Goal: Information Seeking & Learning: Learn about a topic

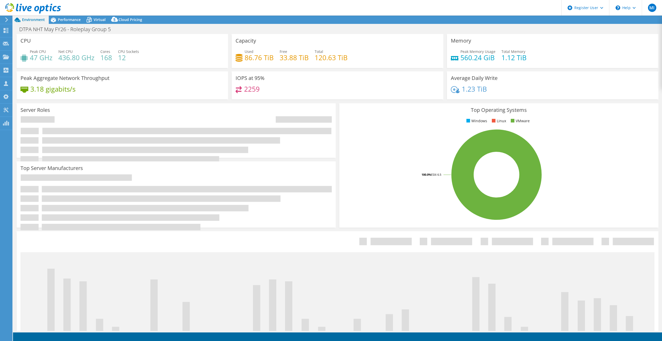
select select "EULondon"
select select "GBP"
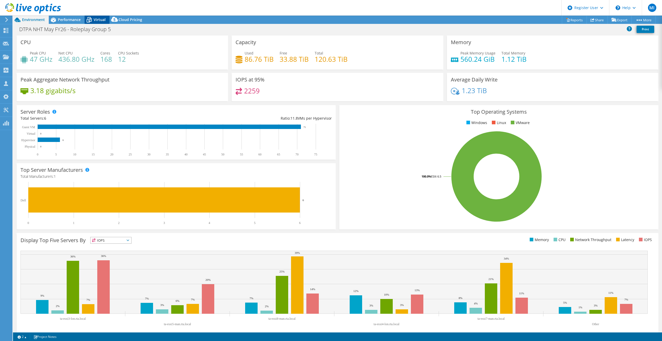
click at [99, 18] on span "Virtual" at bounding box center [100, 19] width 12 height 5
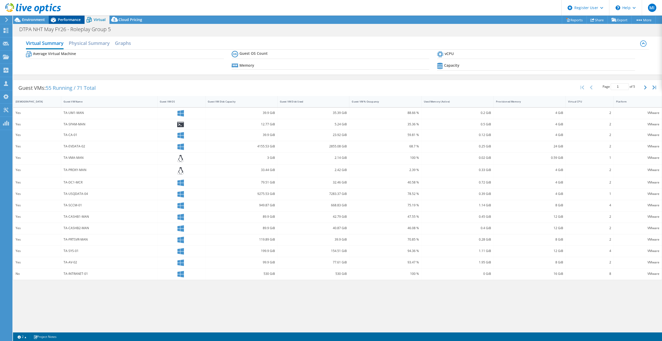
click at [64, 16] on div "Performance" at bounding box center [67, 20] width 36 height 8
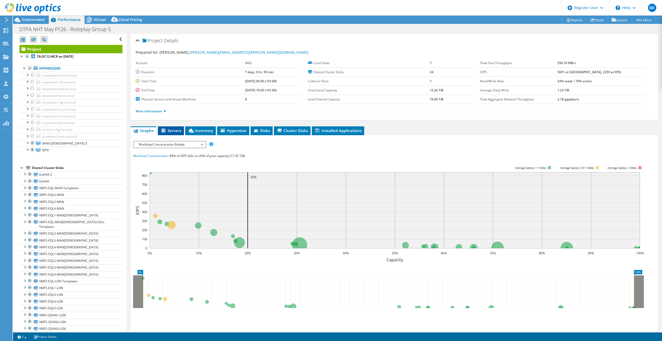
click at [165, 132] on icon at bounding box center [163, 131] width 4 height 4
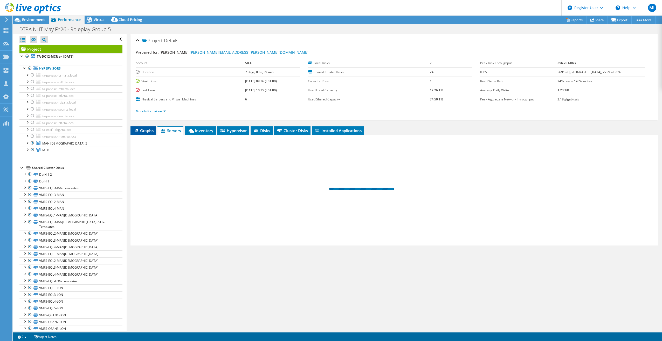
click at [141, 132] on span "Graphs" at bounding box center [143, 130] width 20 height 5
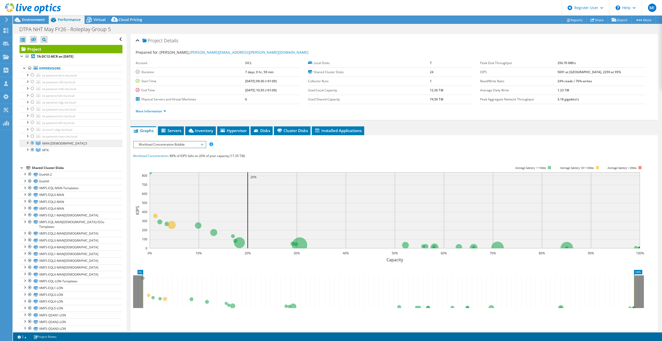
click at [58, 143] on link "MAN 6.5" at bounding box center [70, 143] width 103 height 7
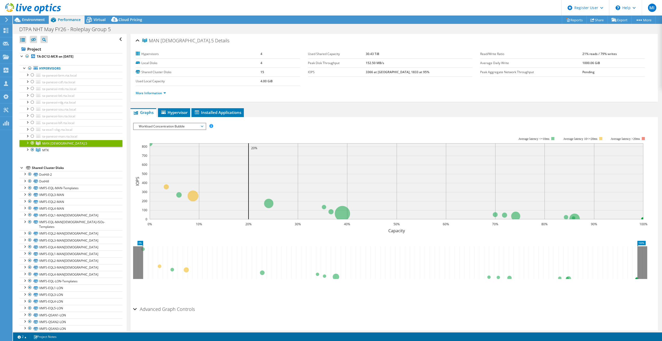
click at [57, 145] on link "MAN 6.5" at bounding box center [70, 143] width 103 height 7
click at [55, 151] on link "MTK" at bounding box center [70, 150] width 103 height 7
